Goal: Find specific page/section: Find specific page/section

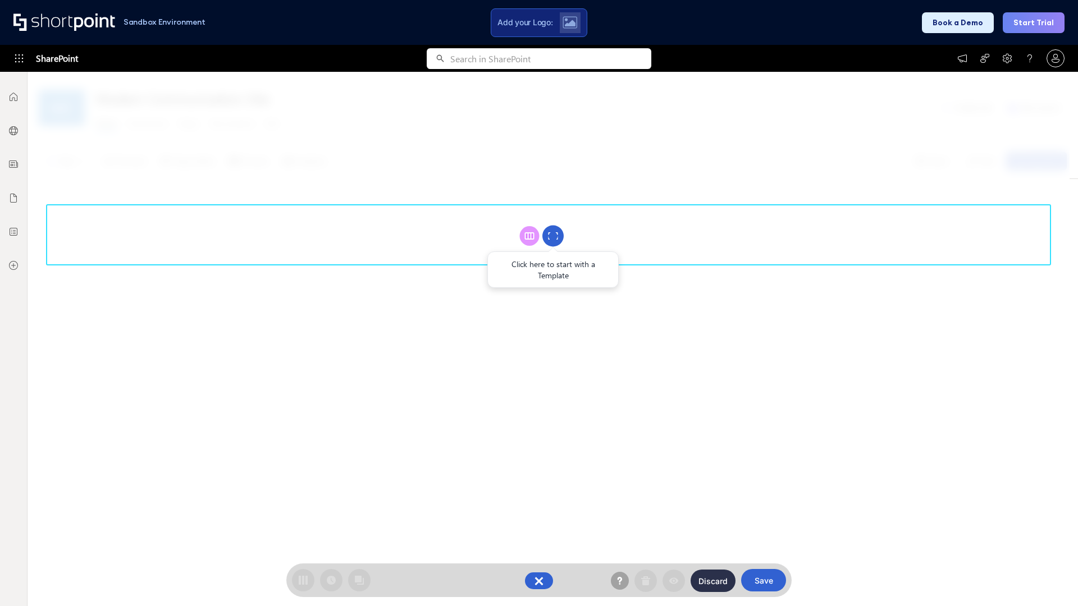
click at [553, 236] on circle at bounding box center [552, 236] width 21 height 21
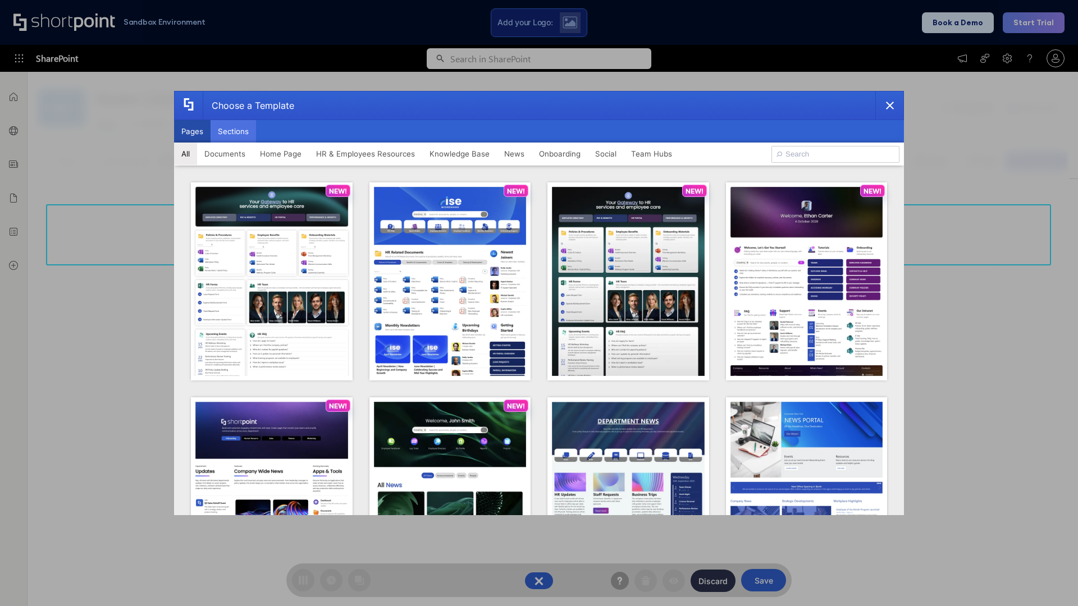
click at [233, 131] on button "Sections" at bounding box center [232, 131] width 45 height 22
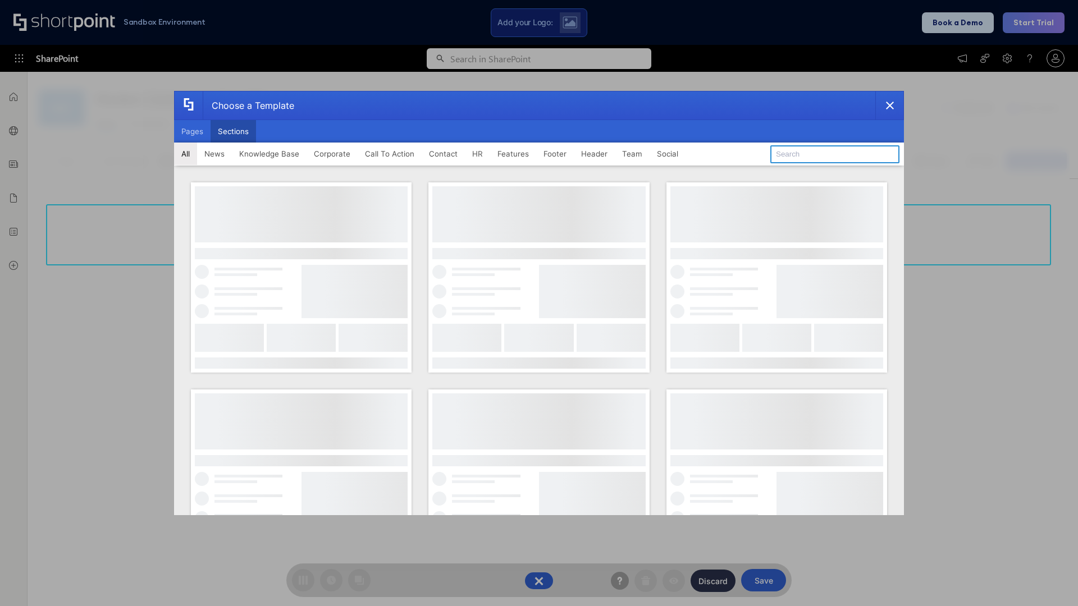
type input "Employee Spotlight 2"
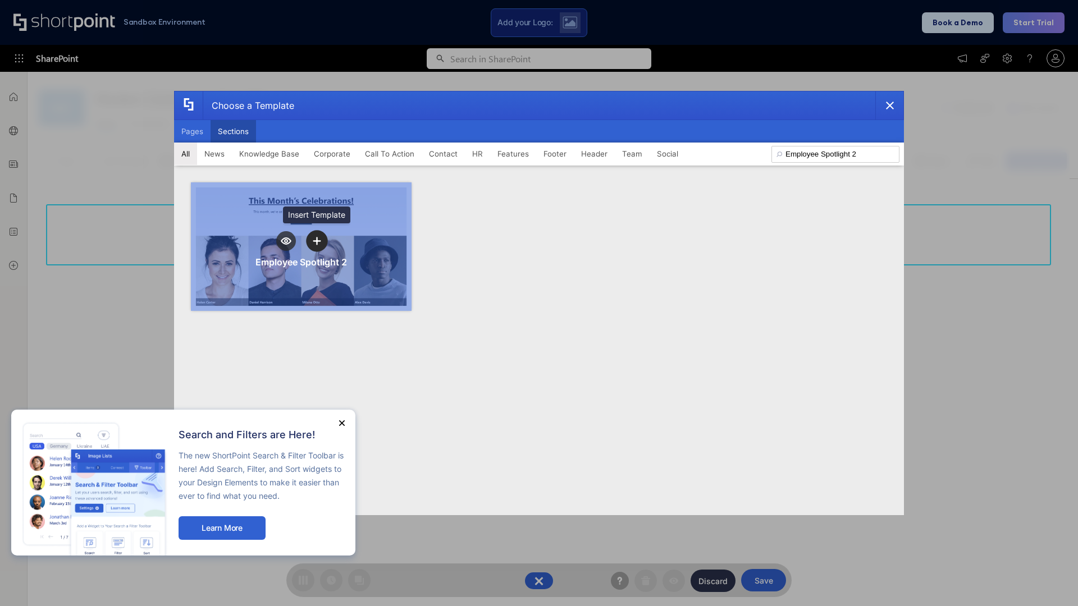
click at [317, 241] on icon "template selector" at bounding box center [317, 241] width 8 height 8
